Goal: Register for event/course

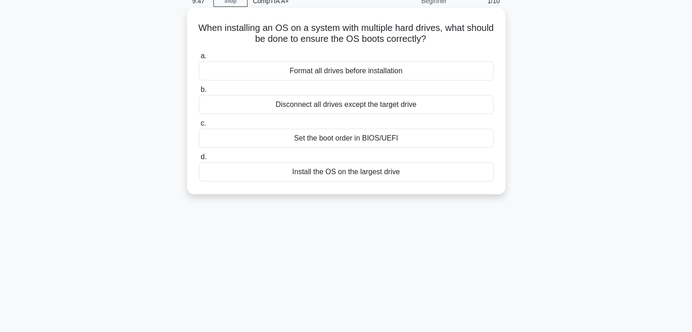
scroll to position [42, 0]
click at [342, 175] on div "Install the OS on the largest drive" at bounding box center [346, 172] width 295 height 19
click at [199, 161] on input "d. Install the OS on the largest drive" at bounding box center [199, 158] width 0 height 6
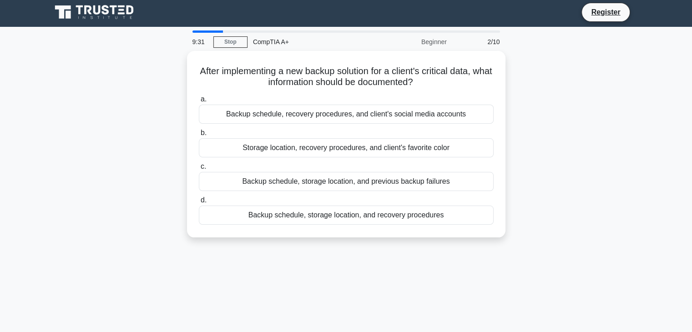
scroll to position [0, 0]
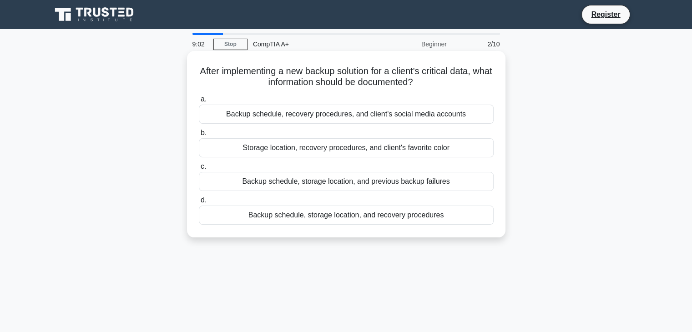
click at [295, 218] on div "Backup schedule, storage location, and recovery procedures" at bounding box center [346, 215] width 295 height 19
click at [199, 203] on input "d. Backup schedule, storage location, and recovery procedures" at bounding box center [199, 200] width 0 height 6
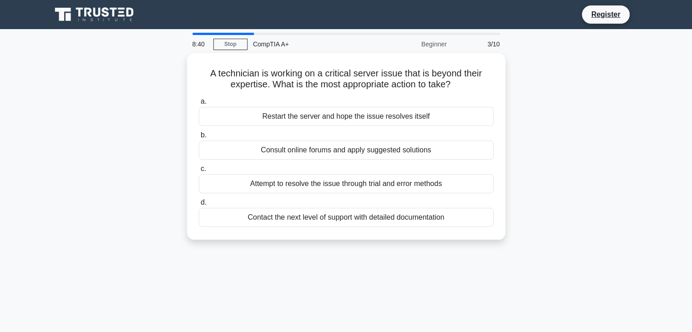
click at [295, 218] on div "Contact the next level of support with detailed documentation" at bounding box center [346, 217] width 295 height 19
click at [199, 206] on input "d. Contact the next level of support with detailed documentation" at bounding box center [199, 203] width 0 height 6
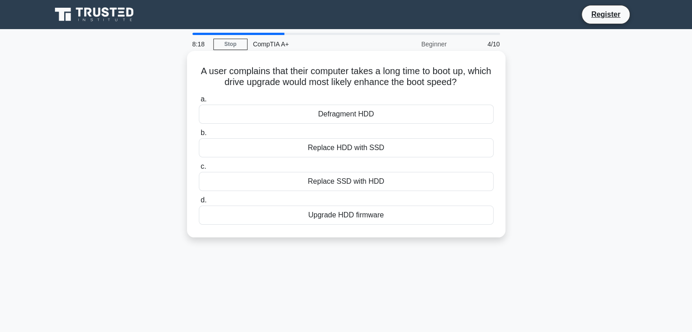
click at [344, 215] on div "Upgrade HDD firmware" at bounding box center [346, 215] width 295 height 19
click at [199, 203] on input "d. Upgrade HDD firmware" at bounding box center [199, 200] width 0 height 6
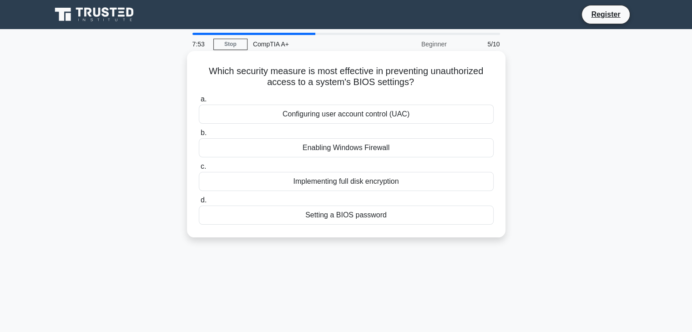
click at [351, 152] on div "Enabling Windows Firewall" at bounding box center [346, 147] width 295 height 19
click at [199, 136] on input "b. Enabling Windows Firewall" at bounding box center [199, 133] width 0 height 6
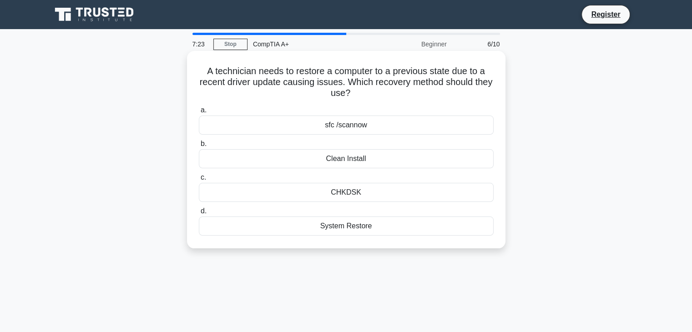
click at [353, 126] on div "sfc /scannow" at bounding box center [346, 125] width 295 height 19
click at [199, 113] on input "a. sfc /scannow" at bounding box center [199, 110] width 0 height 6
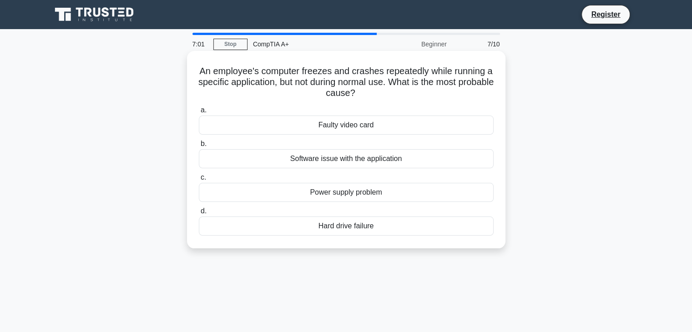
click at [322, 161] on div "Software issue with the application" at bounding box center [346, 158] width 295 height 19
click at [199, 147] on input "b. Software issue with the application" at bounding box center [199, 144] width 0 height 6
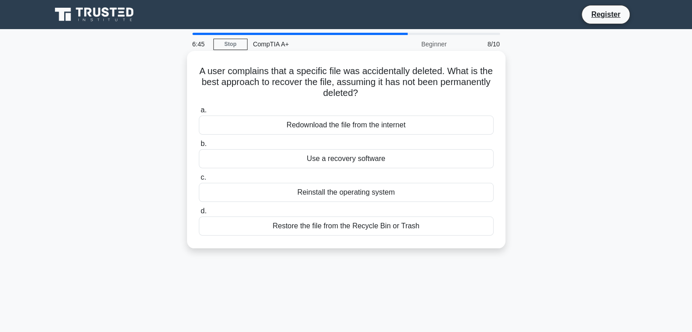
click at [343, 227] on div "Restore the file from the Recycle Bin or Trash" at bounding box center [346, 226] width 295 height 19
click at [199, 214] on input "d. Restore the file from the Recycle Bin or Trash" at bounding box center [199, 211] width 0 height 6
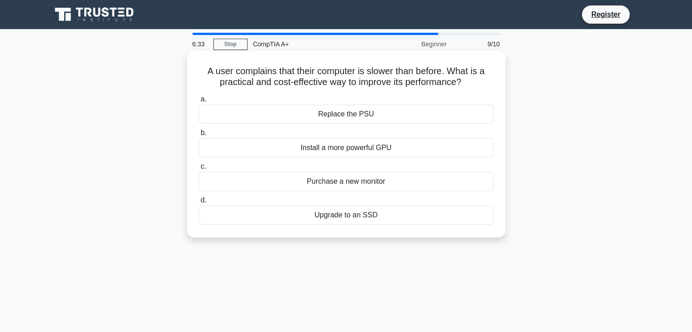
click at [331, 218] on div "Upgrade to an SSD" at bounding box center [346, 215] width 295 height 19
click at [199, 203] on input "d. Upgrade to an SSD" at bounding box center [199, 200] width 0 height 6
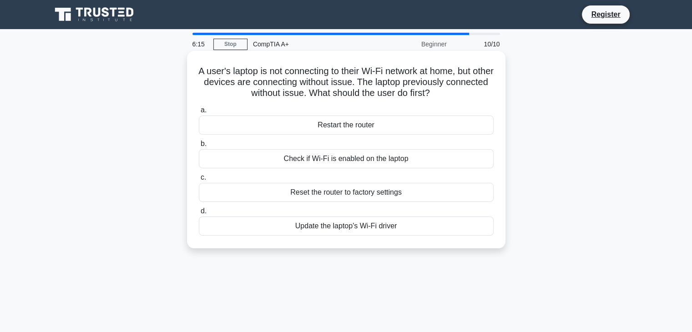
click at [331, 160] on div "Check if Wi-Fi is enabled on the laptop" at bounding box center [346, 158] width 295 height 19
click at [199, 147] on input "b. Check if Wi-Fi is enabled on the laptop" at bounding box center [199, 144] width 0 height 6
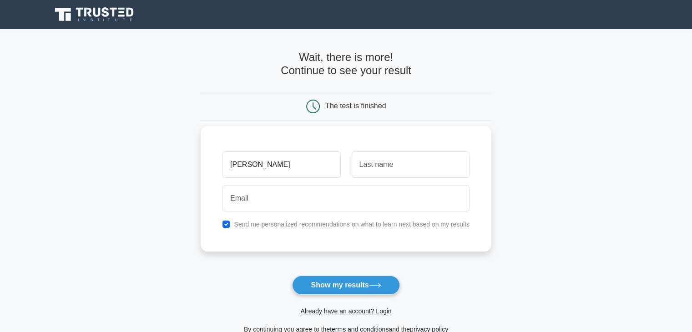
type input "[PERSON_NAME]"
click at [362, 173] on input "text" at bounding box center [411, 165] width 118 height 26
type input "[PERSON_NAME]"
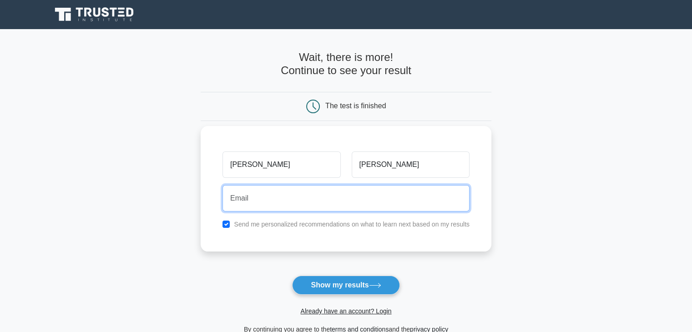
click at [335, 210] on input "email" at bounding box center [345, 198] width 247 height 26
type input "[EMAIL_ADDRESS][DOMAIN_NAME]"
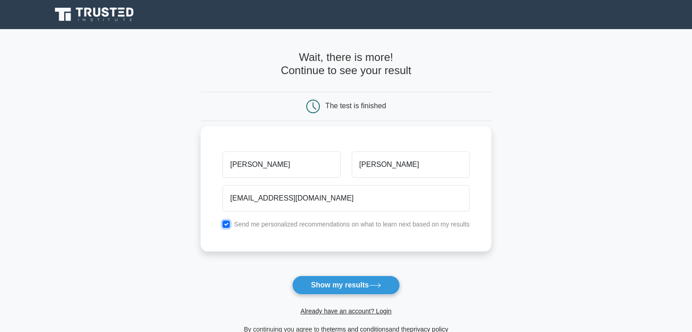
click at [226, 222] on input "checkbox" at bounding box center [225, 224] width 7 height 7
checkbox input "false"
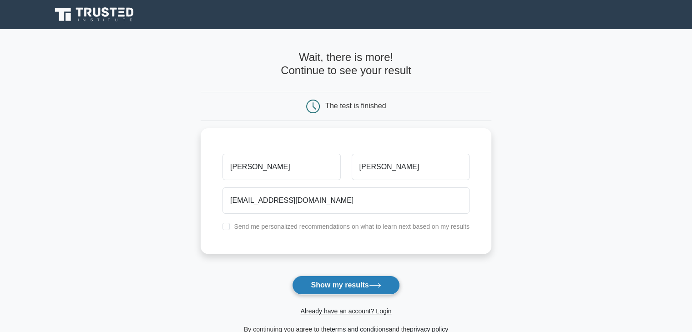
click at [340, 286] on button "Show my results" at bounding box center [345, 285] width 107 height 19
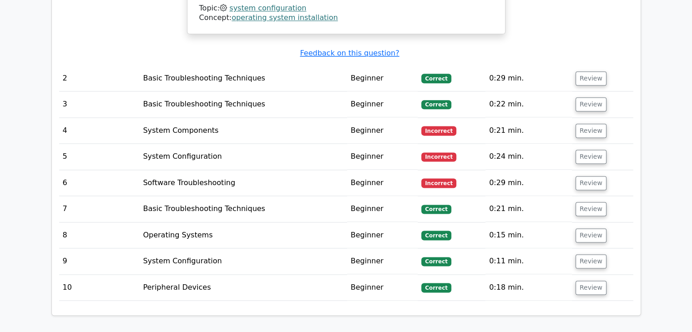
scroll to position [1173, 0]
